Goal: Task Accomplishment & Management: Manage account settings

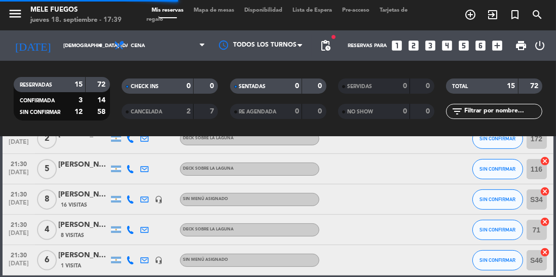
click at [47, 264] on span "6" at bounding box center [47, 261] width 20 height 20
click at [84, 257] on div "[PERSON_NAME]" at bounding box center [83, 256] width 51 height 12
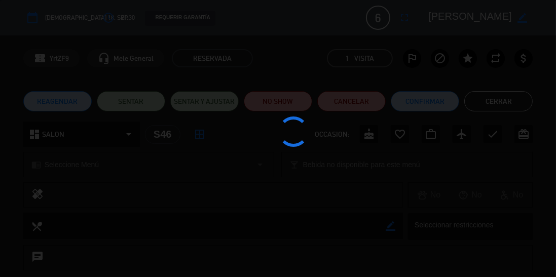
click at [82, 264] on div at bounding box center [278, 138] width 556 height 277
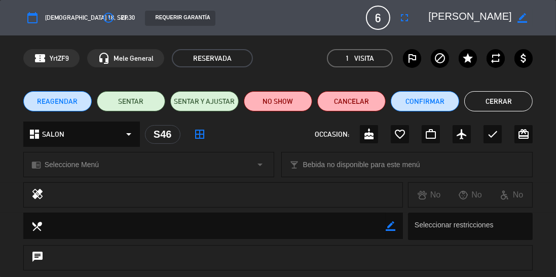
click at [377, 14] on span "6" at bounding box center [378, 18] width 24 height 24
click at [404, 13] on icon "fullscreen" at bounding box center [405, 18] width 12 height 12
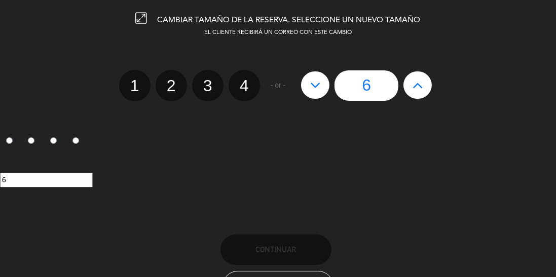
click at [310, 94] on button at bounding box center [315, 85] width 28 height 27
type input "5"
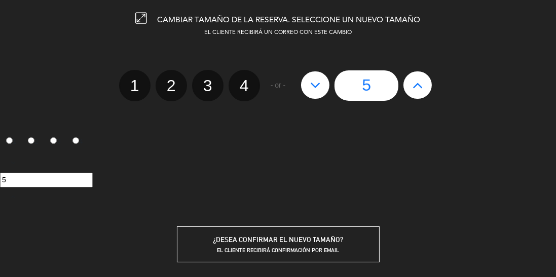
scroll to position [43, 0]
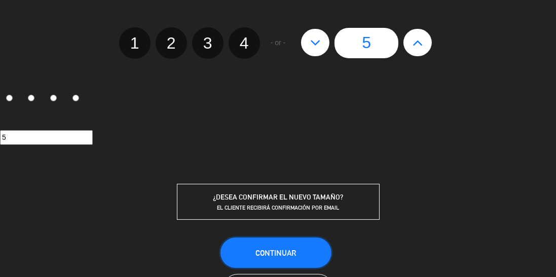
click at [272, 261] on button "Continuar" at bounding box center [276, 253] width 111 height 30
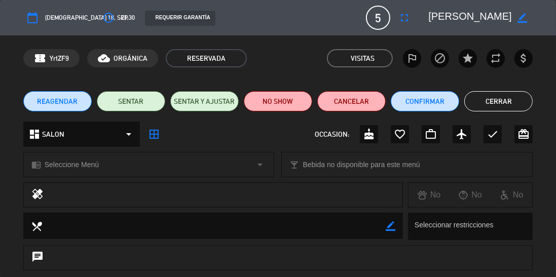
click at [498, 107] on button "Cerrar" at bounding box center [499, 101] width 68 height 20
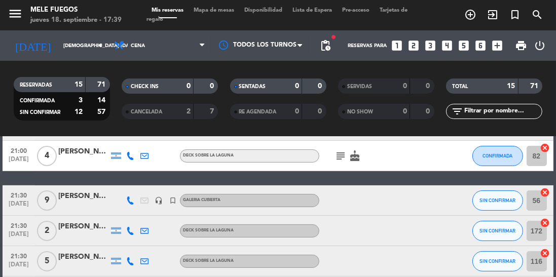
scroll to position [393, 0]
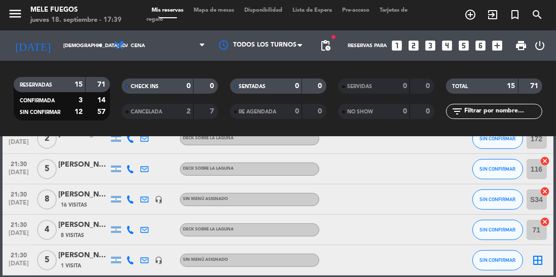
click at [539, 262] on icon "border_all" at bounding box center [539, 261] width 12 height 12
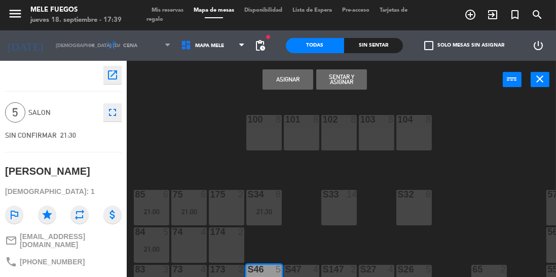
click at [293, 78] on button "Asignar" at bounding box center [288, 79] width 51 height 20
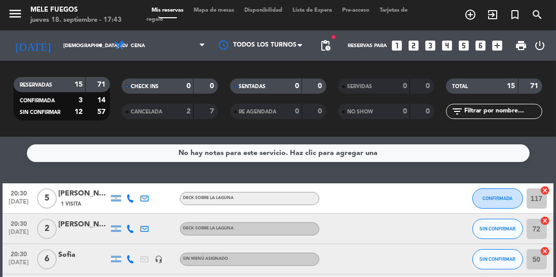
click at [220, 9] on span "Mapa de mesas" at bounding box center [214, 11] width 51 height 6
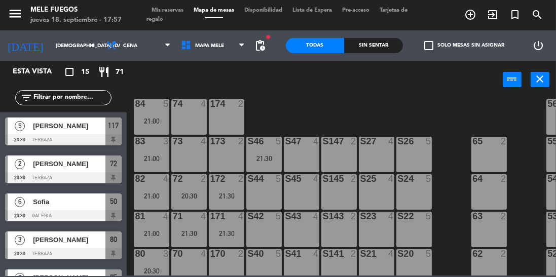
scroll to position [127, 0]
